Goal: Information Seeking & Learning: Learn about a topic

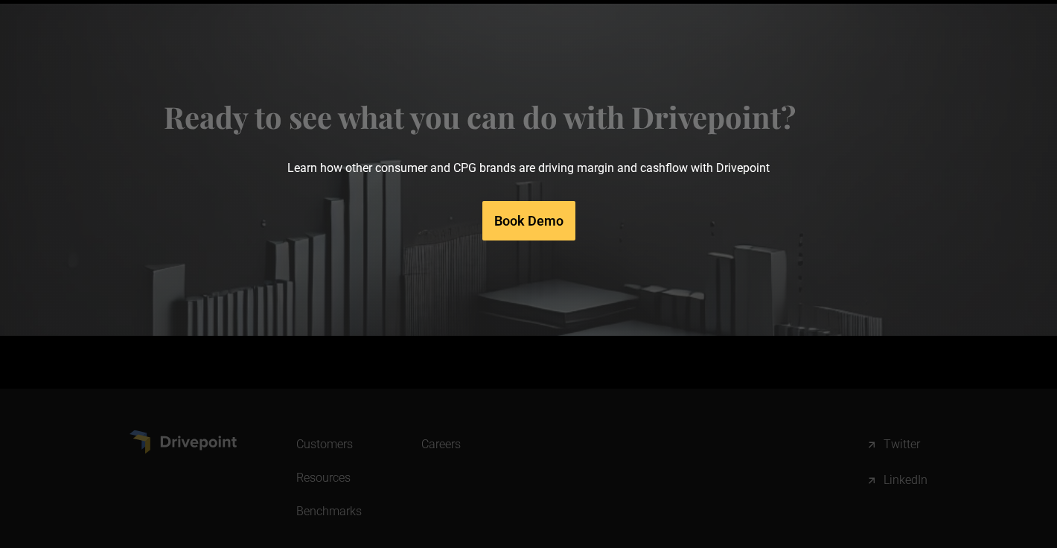
scroll to position [7181, 0]
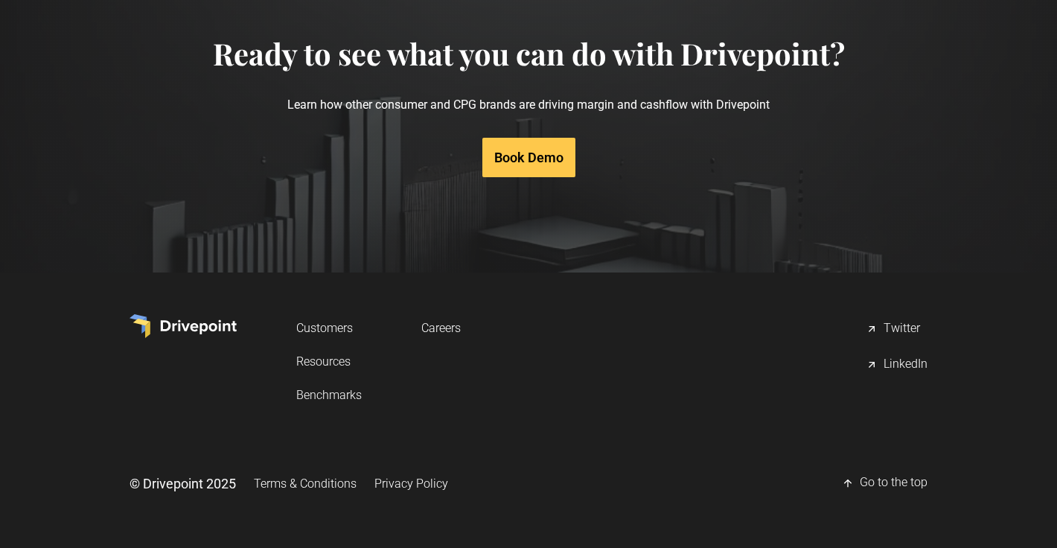
click at [319, 356] on link "Resources" at bounding box center [329, 362] width 66 height 28
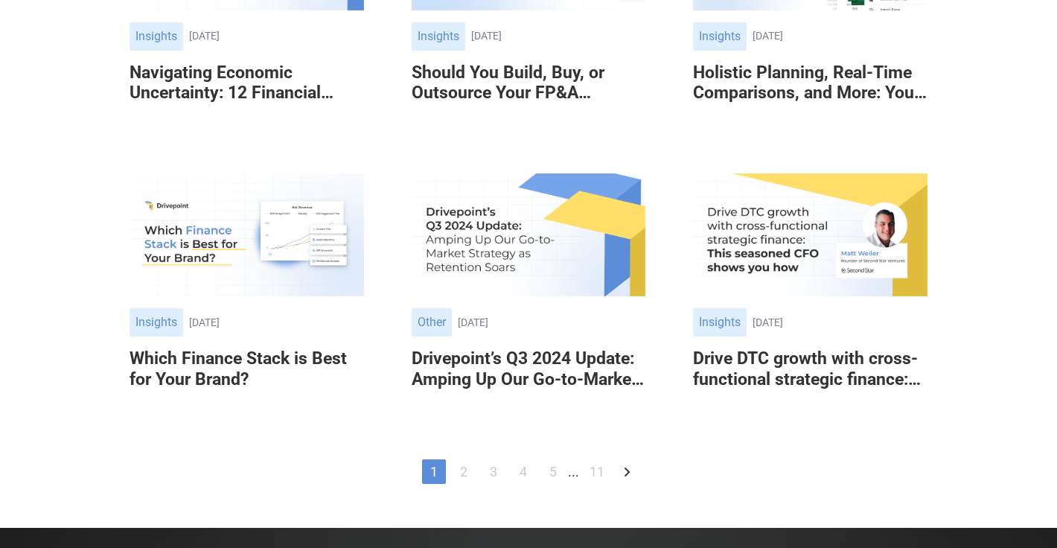
scroll to position [902, 0]
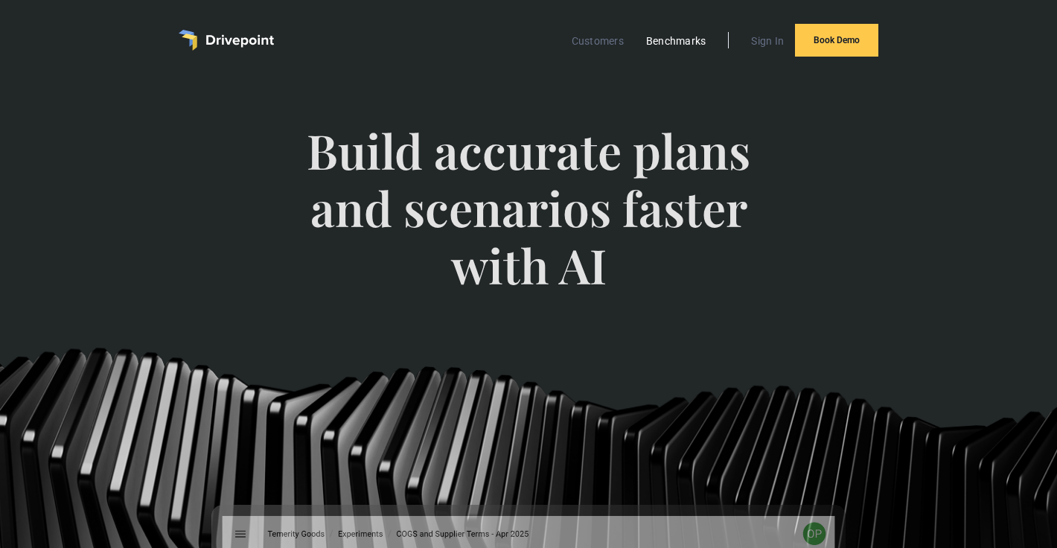
click at [679, 37] on link "Benchmarks" at bounding box center [676, 40] width 75 height 19
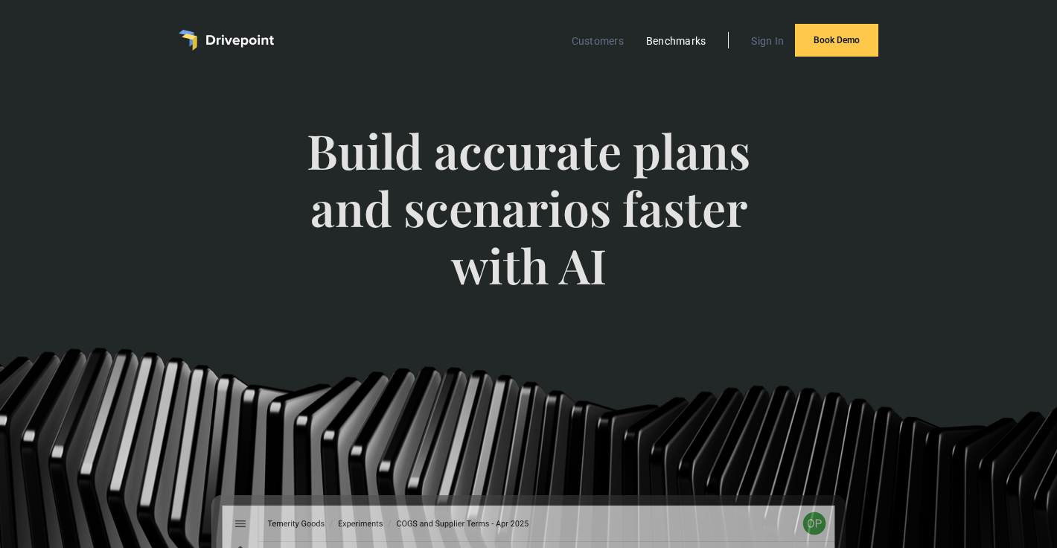
scroll to position [1, 0]
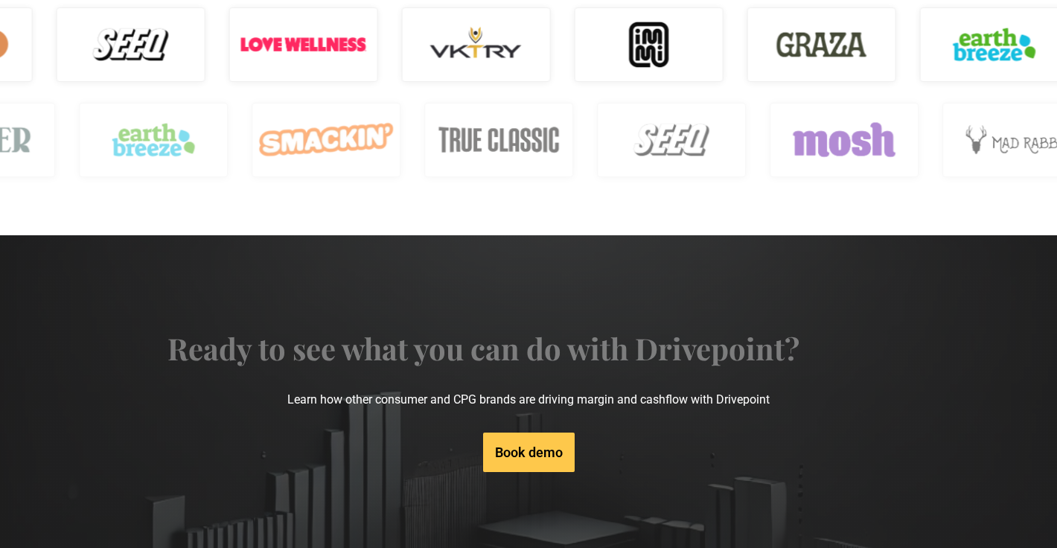
scroll to position [2397, 0]
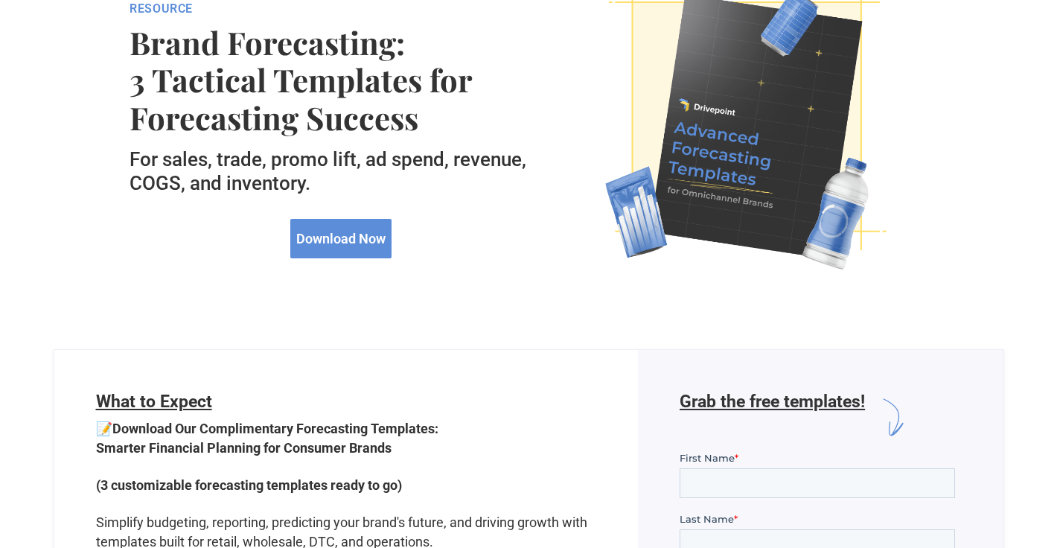
scroll to position [391, 0]
